Goal: Book appointment/travel/reservation

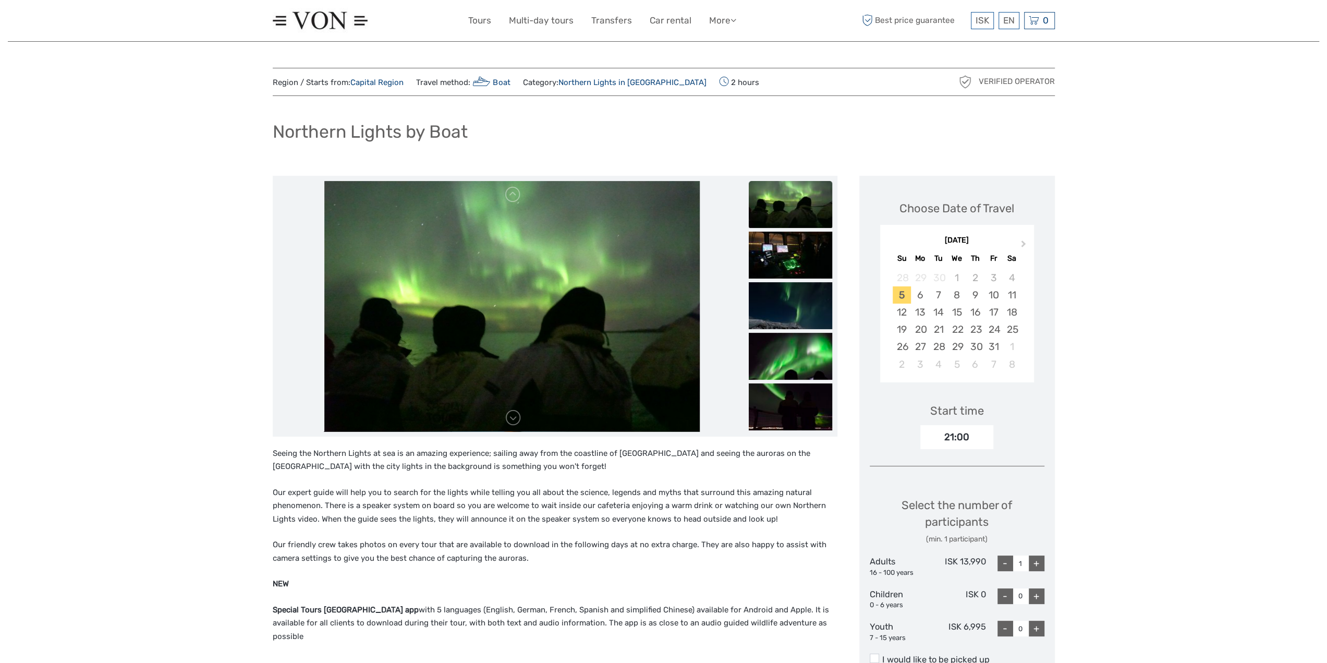
click at [739, 19] on ul "Tours Multi-day tours Transfers Car rental More Food & drink Travel Articles Fo…" at bounding box center [610, 20] width 284 height 15
click at [732, 20] on icon at bounding box center [733, 20] width 6 height 9
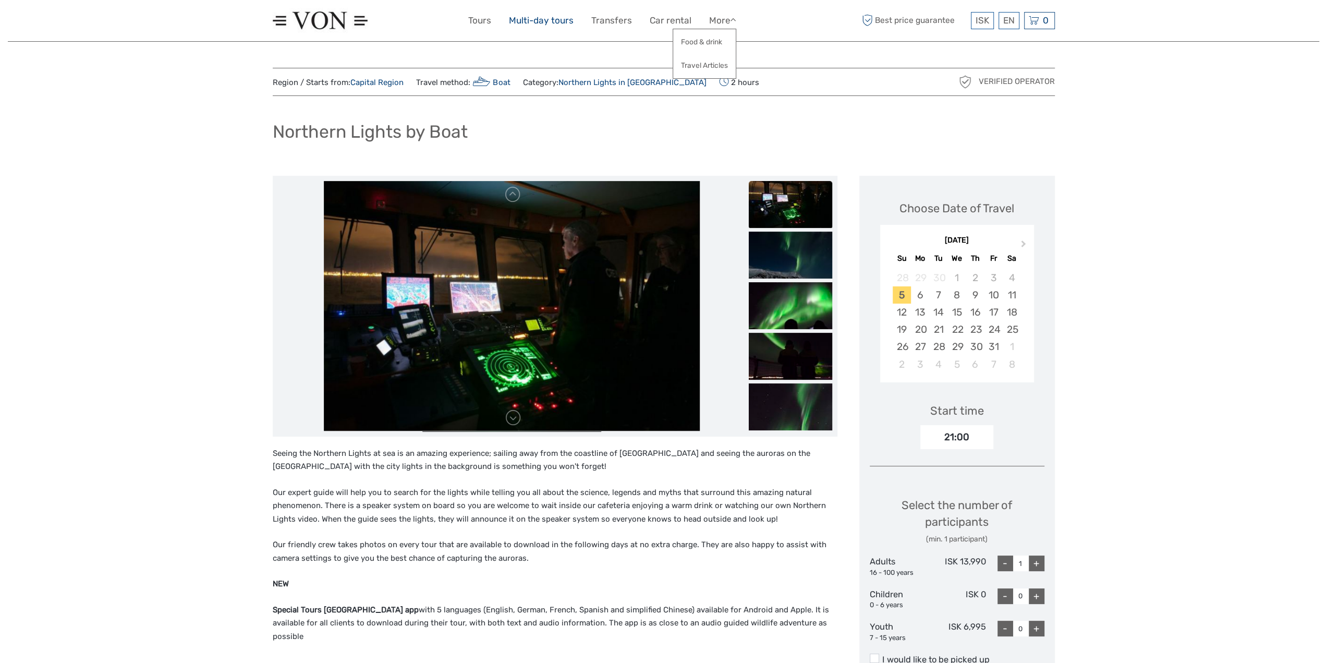
click at [525, 20] on link "Multi-day tours" at bounding box center [541, 20] width 65 height 15
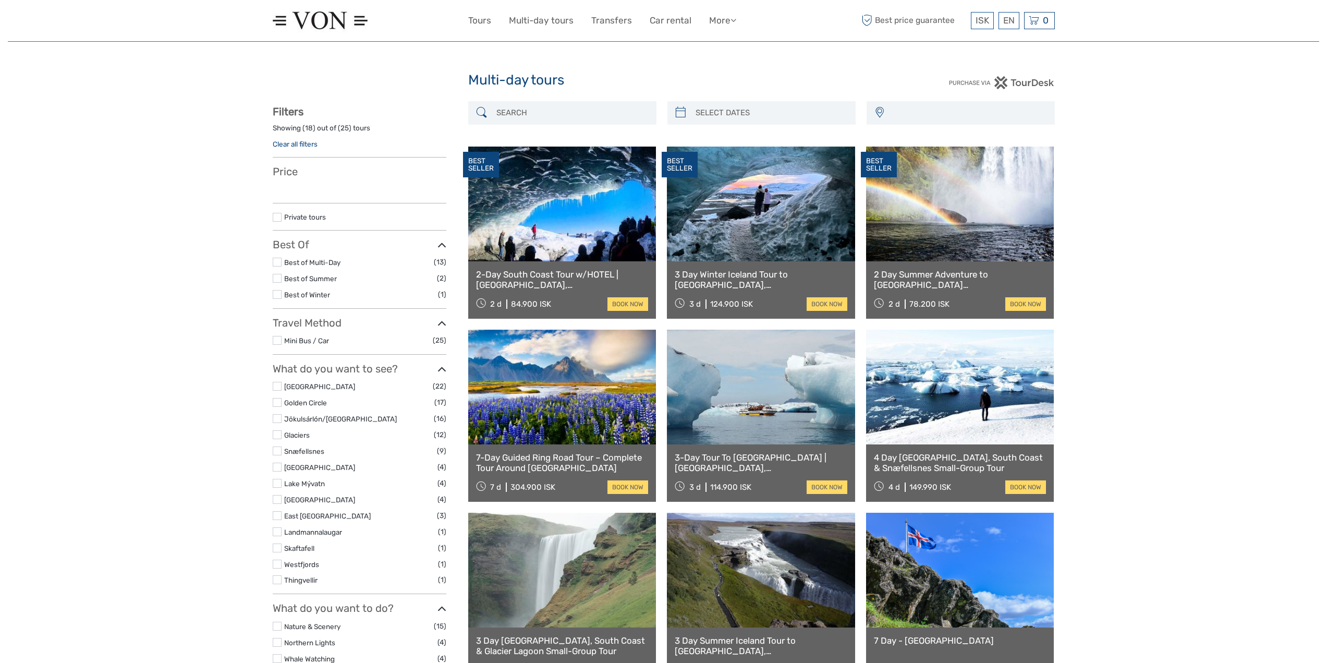
select select
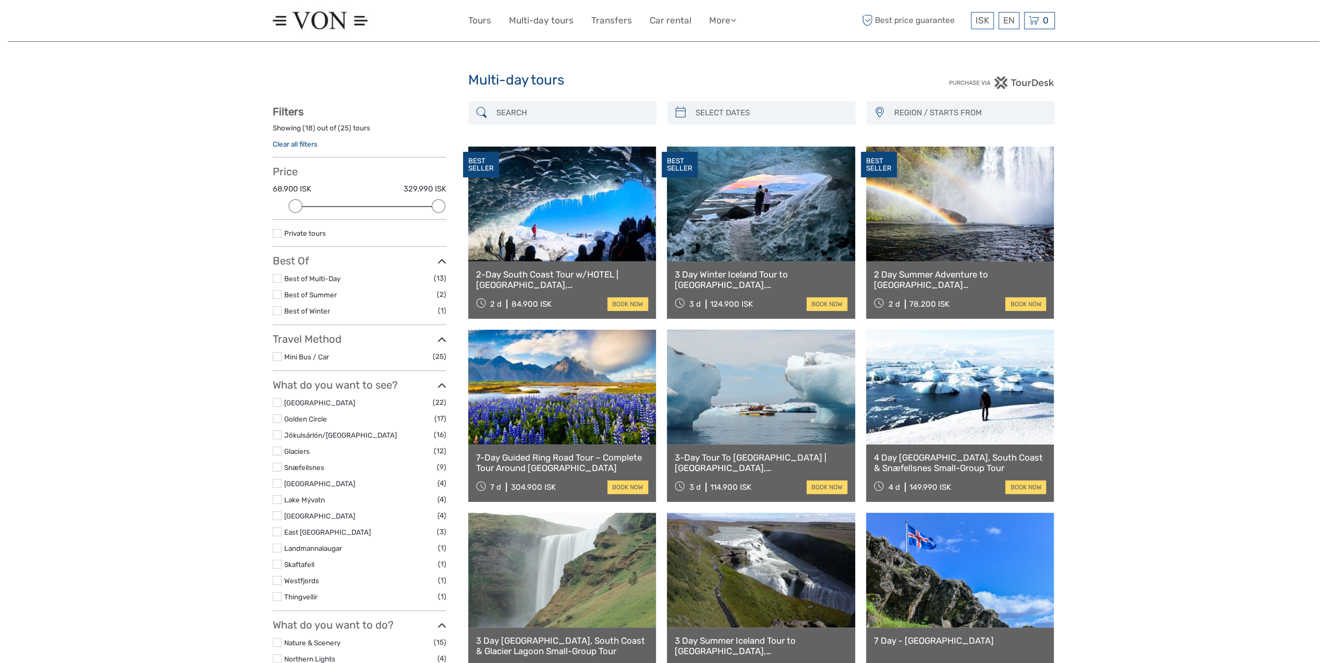
click at [465, 22] on div at bounding box center [371, 21] width 196 height 26
click at [473, 20] on link "Tours" at bounding box center [479, 20] width 23 height 15
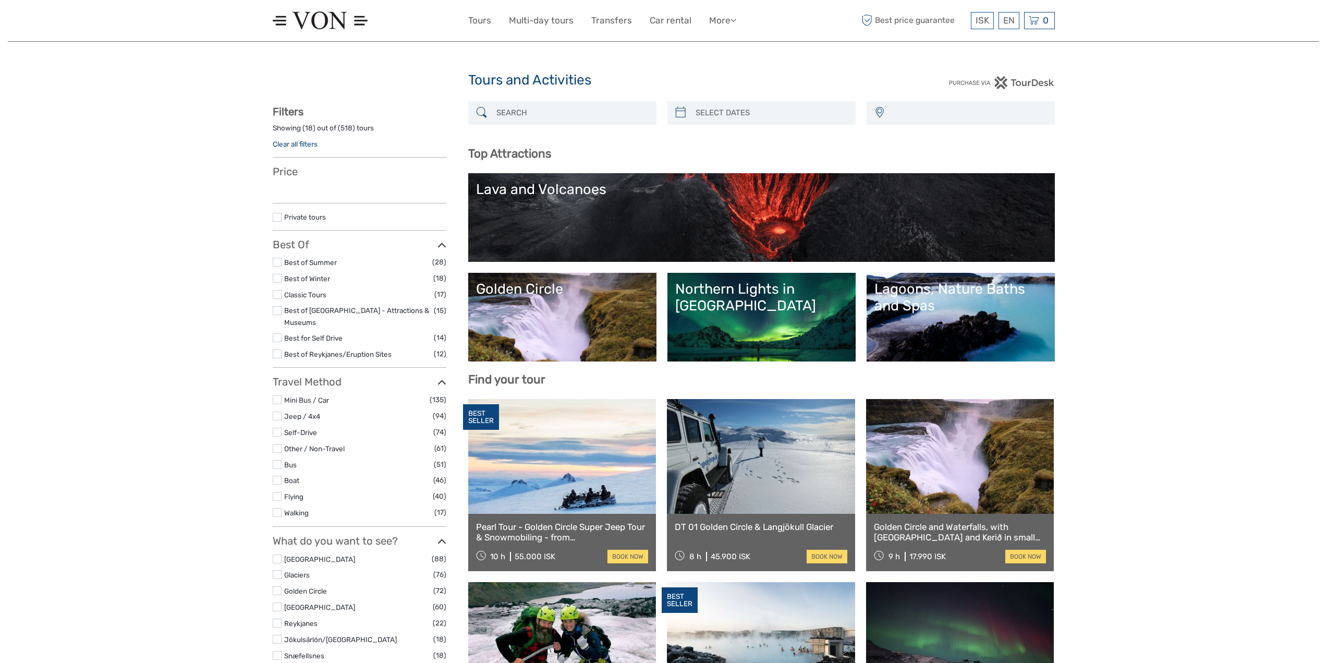
select select
